Goal: Navigation & Orientation: Find specific page/section

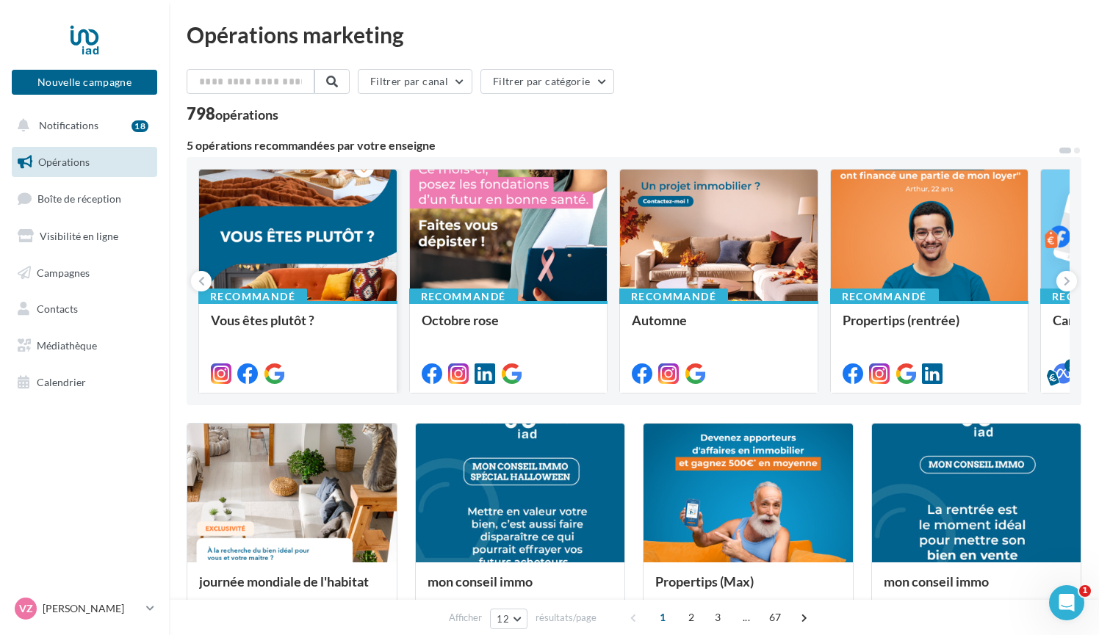
click at [331, 235] on div at bounding box center [298, 236] width 198 height 133
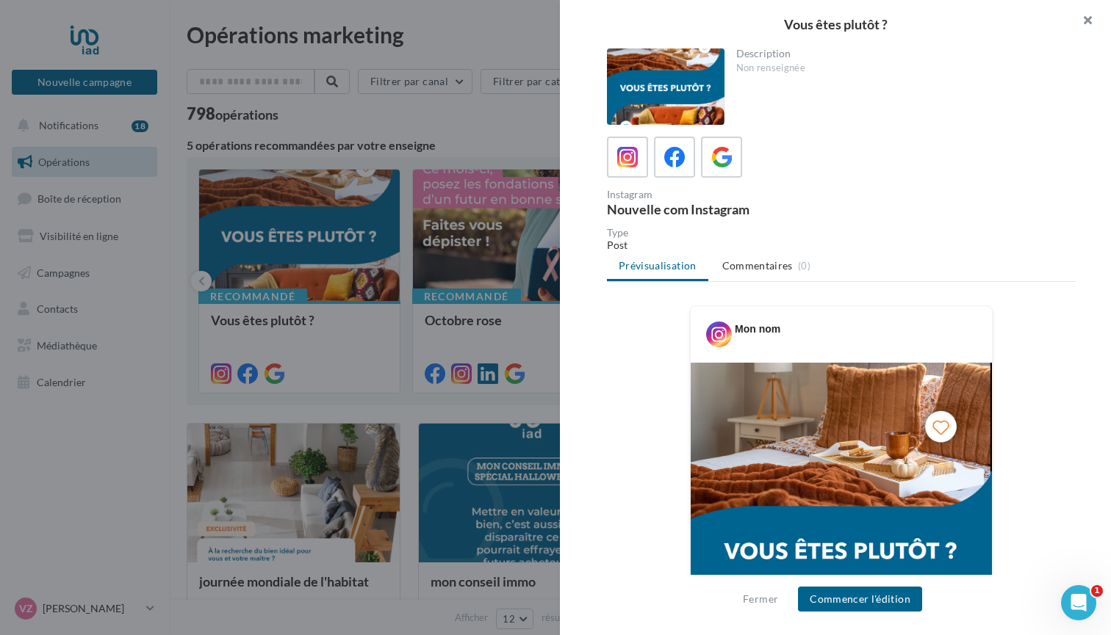
click at [1090, 15] on button "button" at bounding box center [1081, 22] width 59 height 44
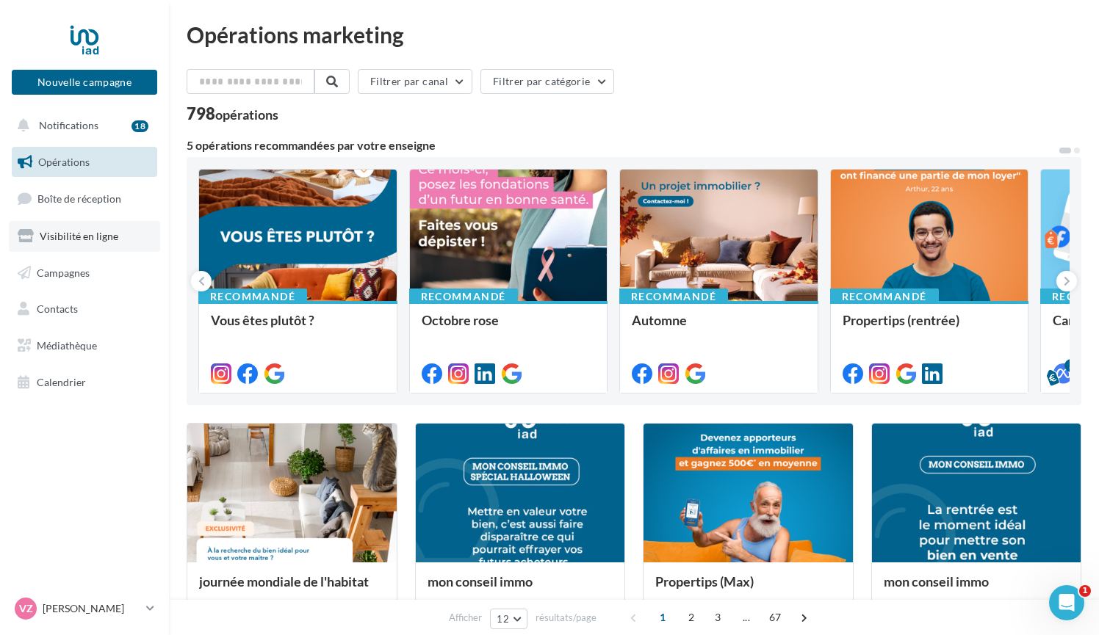
click at [93, 231] on span "Visibilité en ligne" at bounding box center [79, 236] width 79 height 12
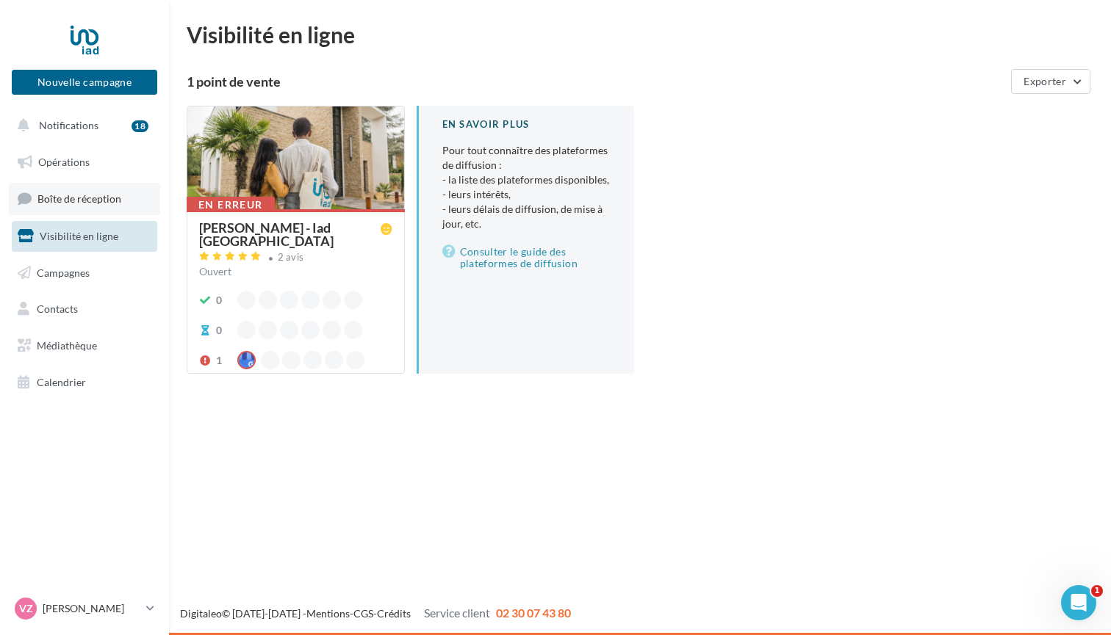
click at [57, 199] on span "Boîte de réception" at bounding box center [79, 198] width 84 height 12
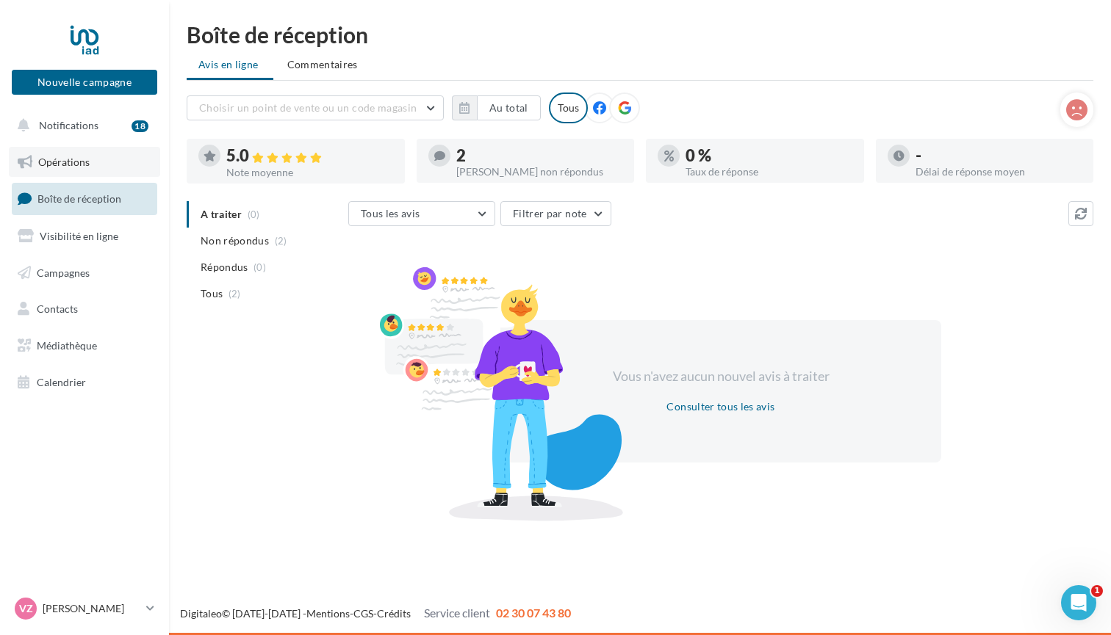
click at [81, 158] on span "Opérations" at bounding box center [63, 162] width 51 height 12
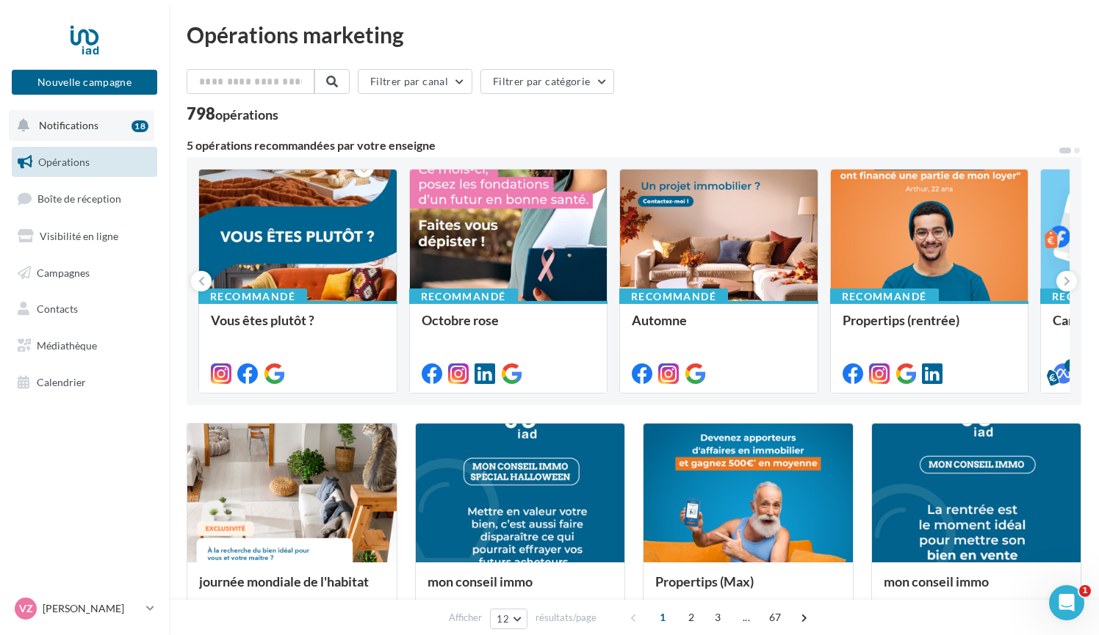
click at [69, 127] on span "Notifications" at bounding box center [68, 125] width 59 height 12
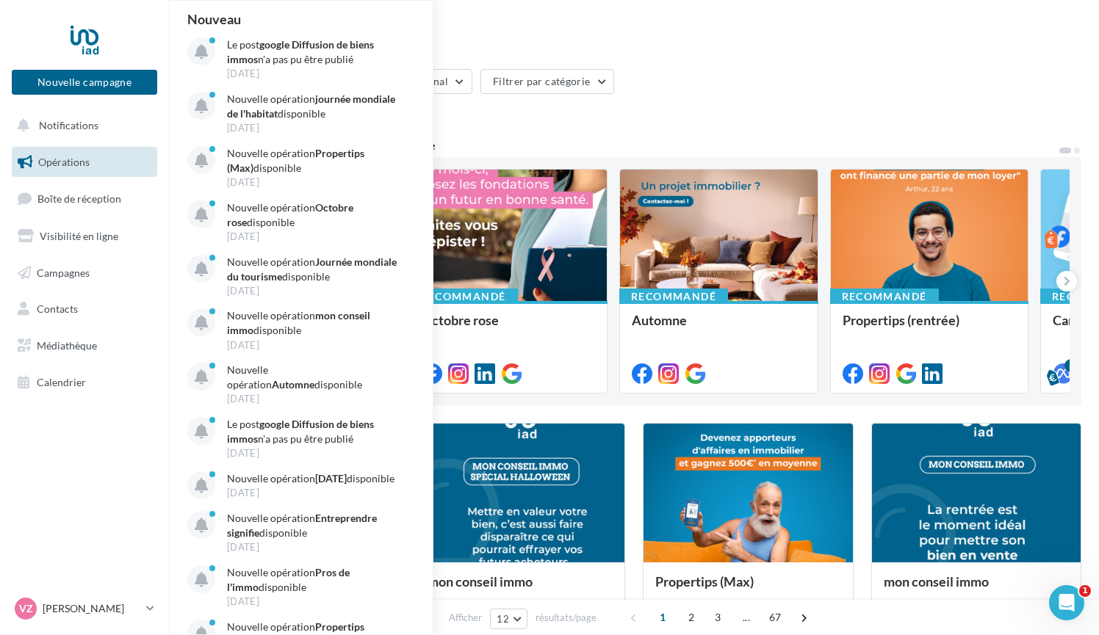
click at [754, 103] on div "Filtrer par canal Filtrer par catégorie 798 opérations" at bounding box center [634, 95] width 895 height 53
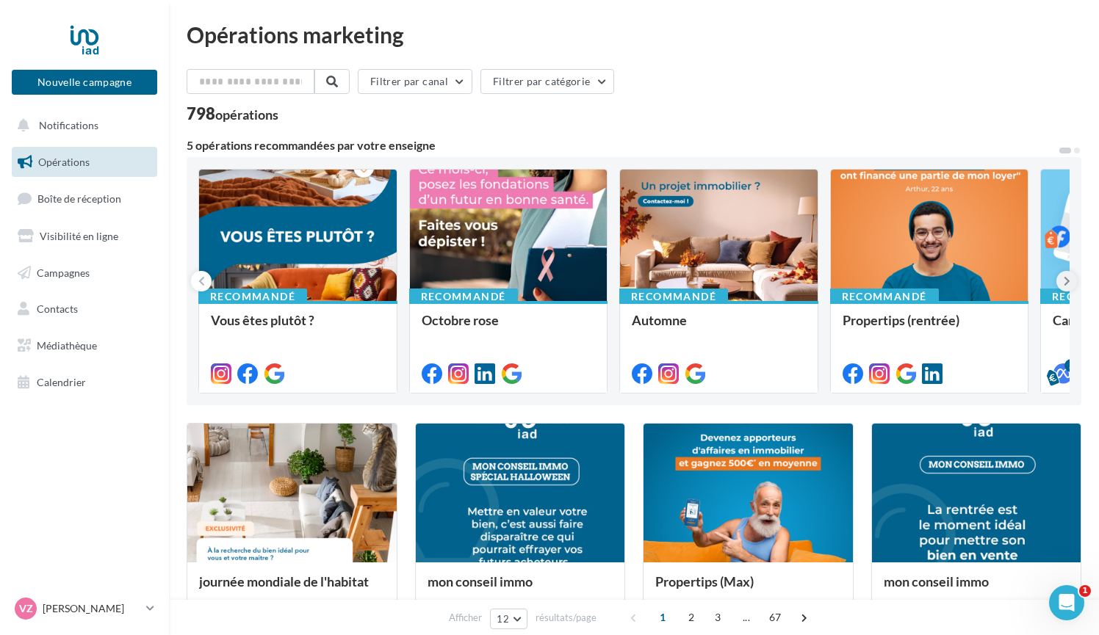
click at [1068, 280] on icon at bounding box center [1067, 281] width 7 height 15
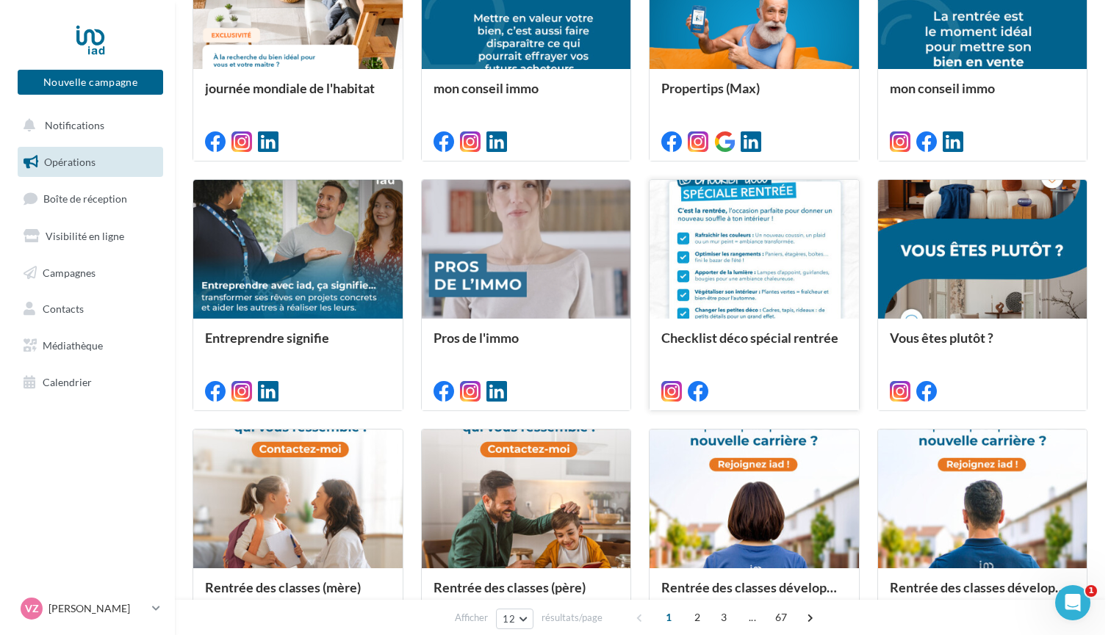
scroll to position [495, 0]
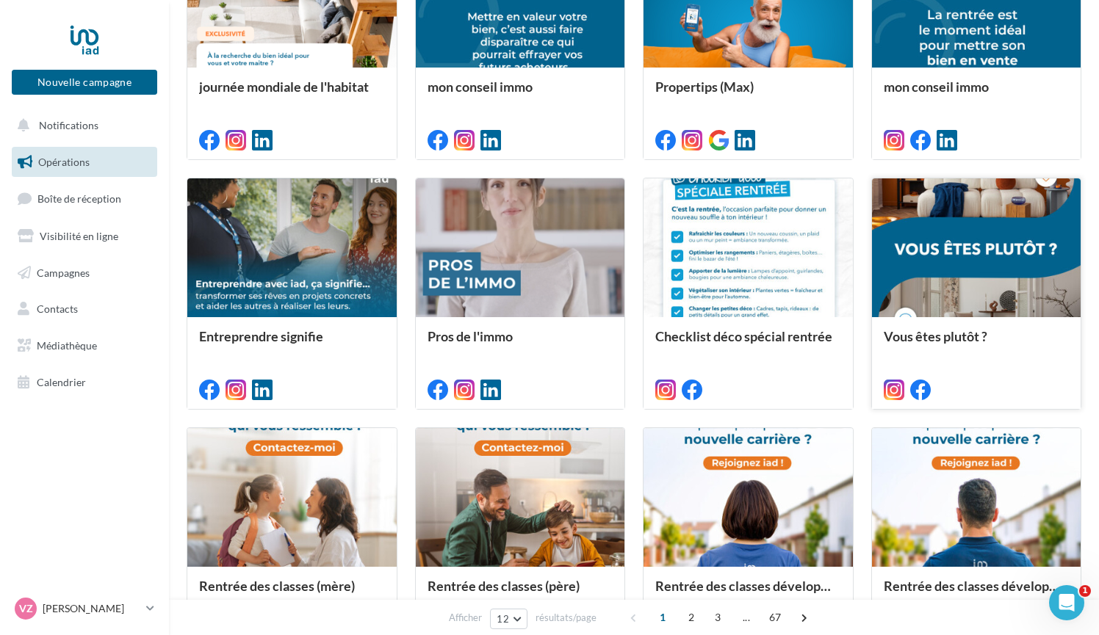
click at [976, 286] on div at bounding box center [976, 248] width 209 height 140
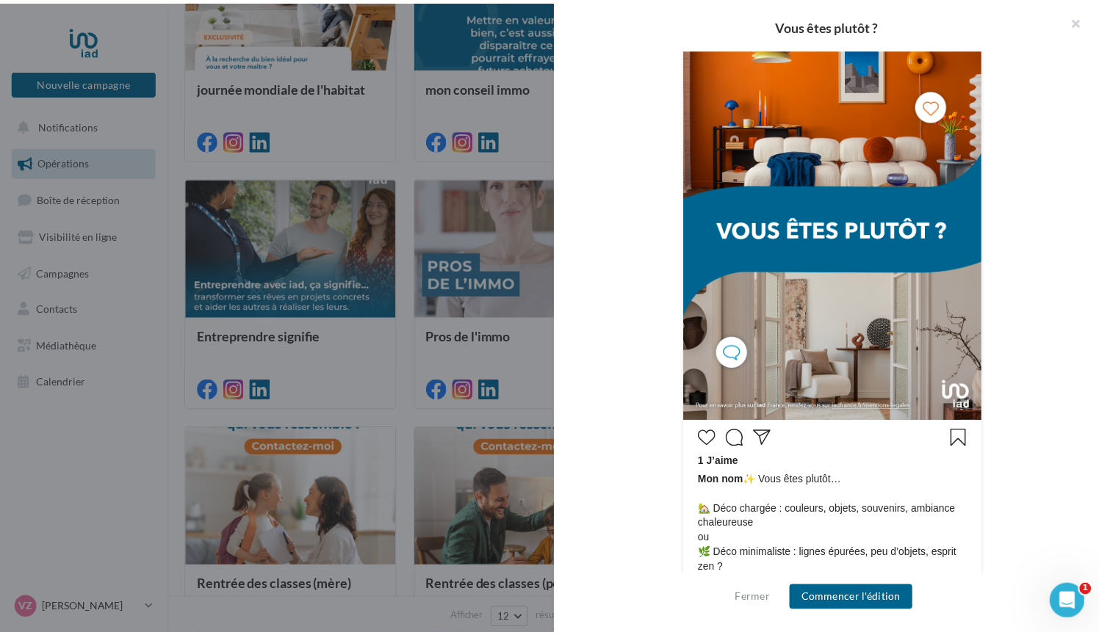
scroll to position [323, 0]
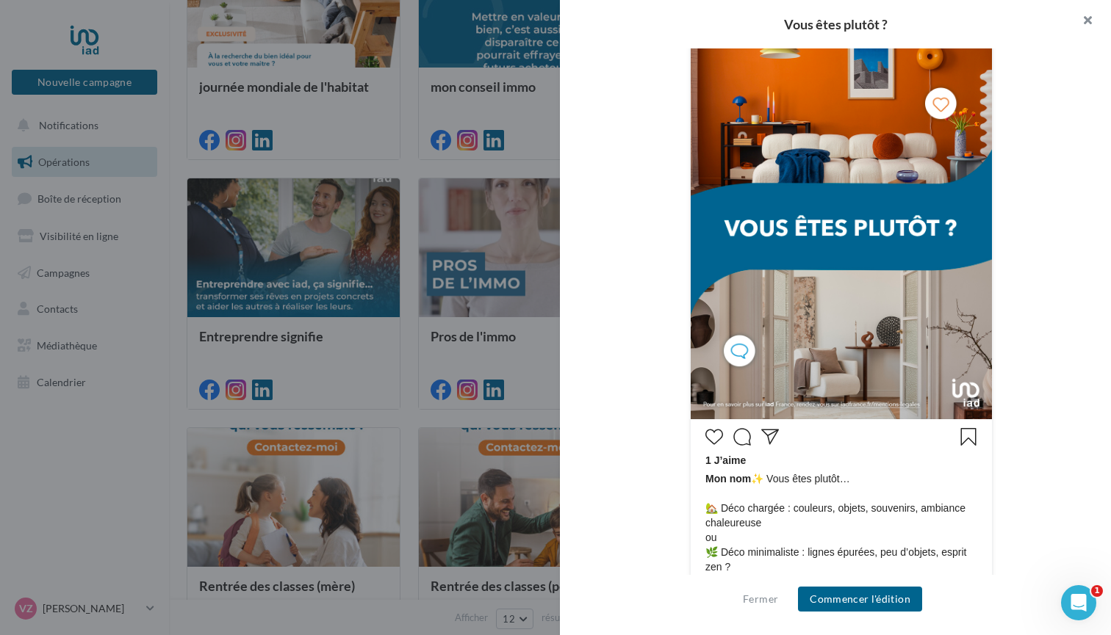
click at [1085, 21] on button "button" at bounding box center [1081, 22] width 59 height 44
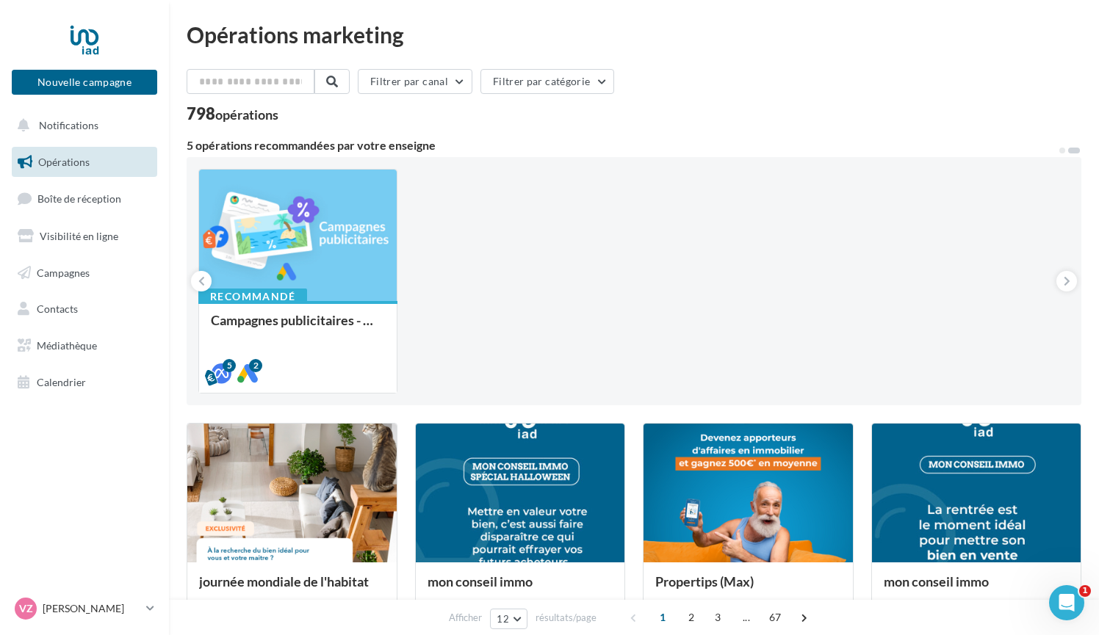
scroll to position [0, 0]
